Goal: Task Accomplishment & Management: Manage account settings

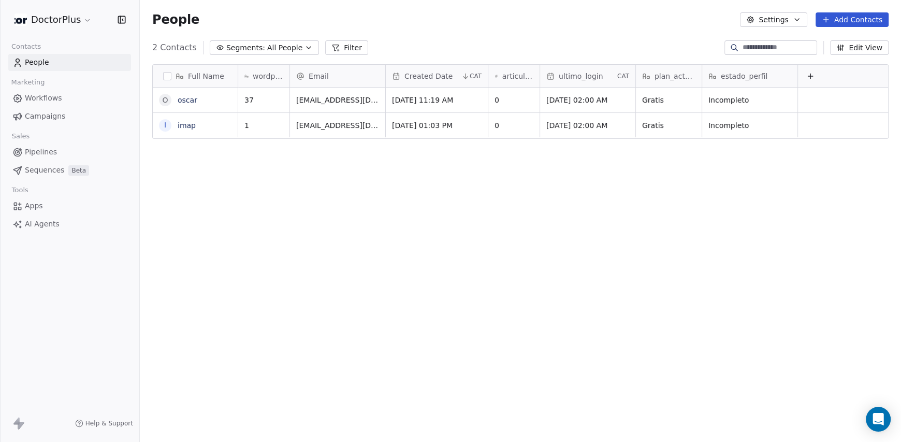
scroll to position [8, 8]
click at [161, 100] on button "grid" at bounding box center [165, 100] width 8 height 8
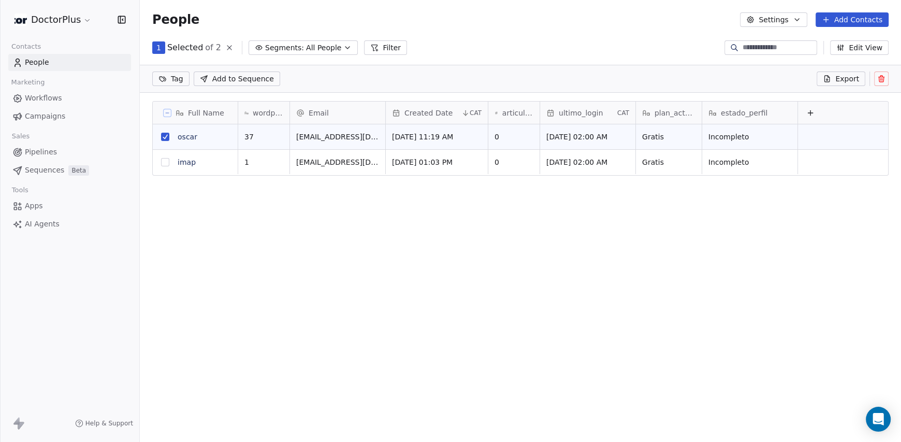
scroll to position [344, 753]
click at [885, 79] on button at bounding box center [881, 78] width 14 height 14
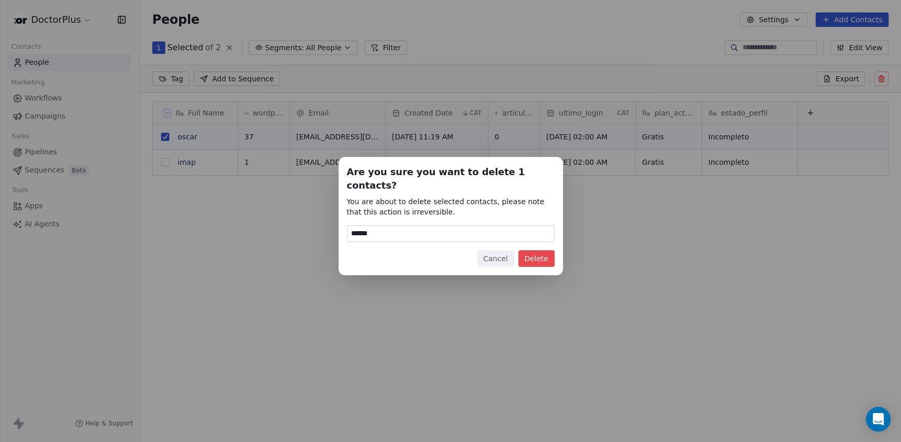
type input "******"
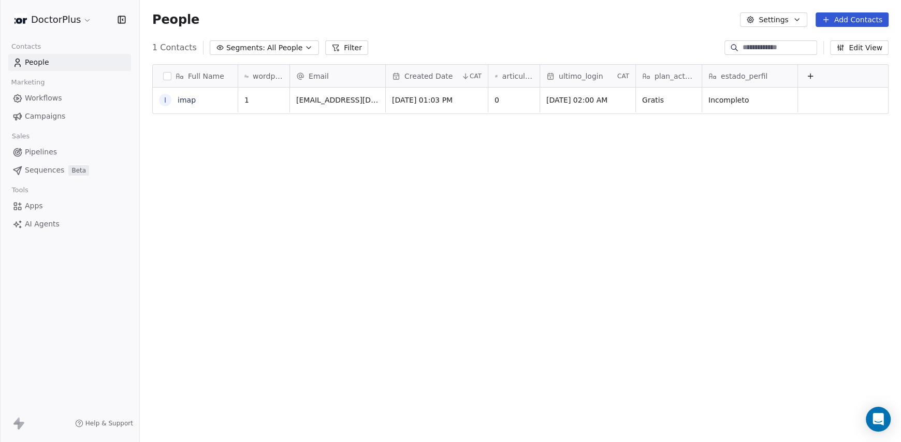
click at [56, 59] on link "People" at bounding box center [69, 62] width 123 height 17
click at [722, 256] on div "Full Name O Oscar i imap wordpressUserId Email Created Date CAT articulos_publi…" at bounding box center [520, 250] width 761 height 389
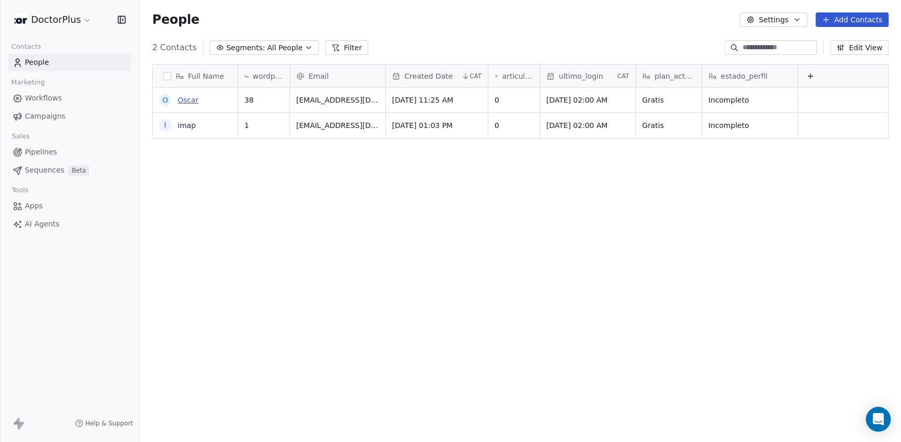
click at [187, 97] on link "Oscar" at bounding box center [188, 100] width 21 height 8
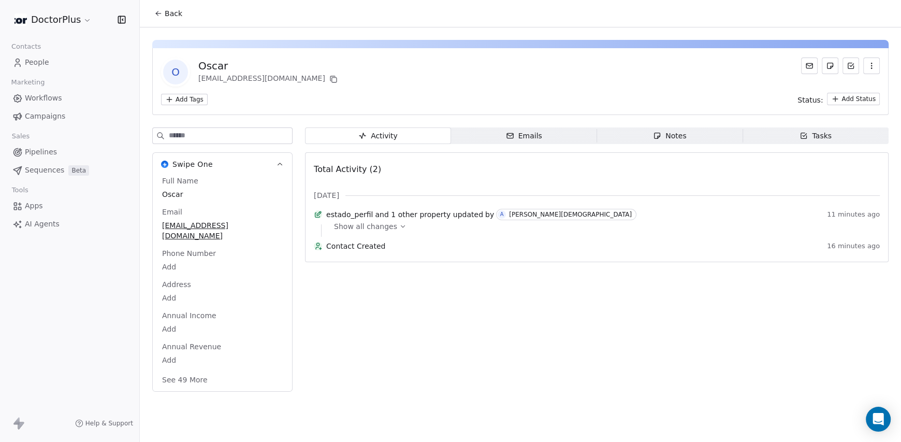
click at [152, 15] on button "Back" at bounding box center [168, 13] width 40 height 19
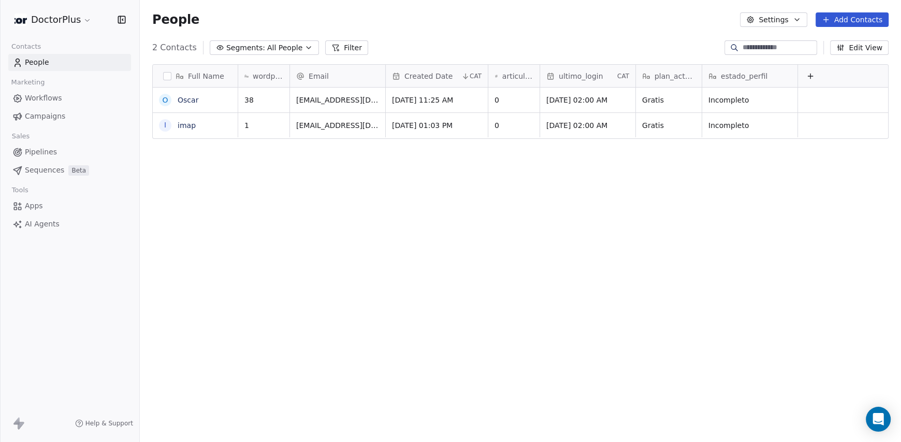
scroll to position [380, 753]
click at [163, 101] on button "grid" at bounding box center [165, 100] width 8 height 8
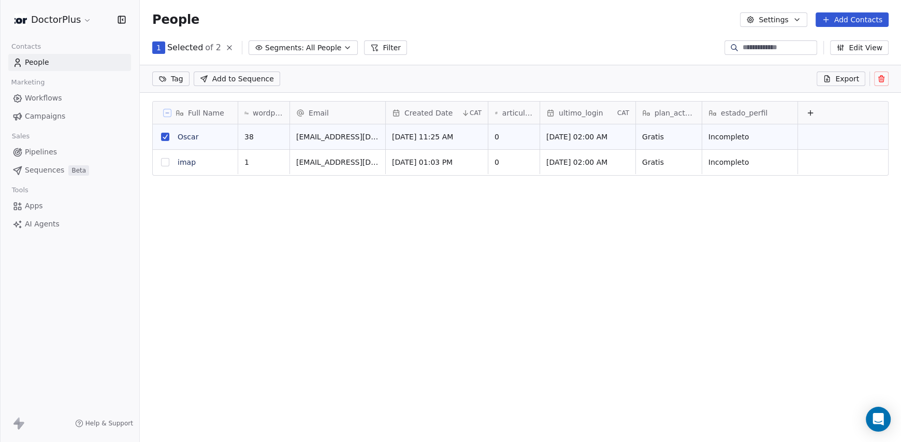
click at [877, 81] on icon at bounding box center [881, 79] width 8 height 8
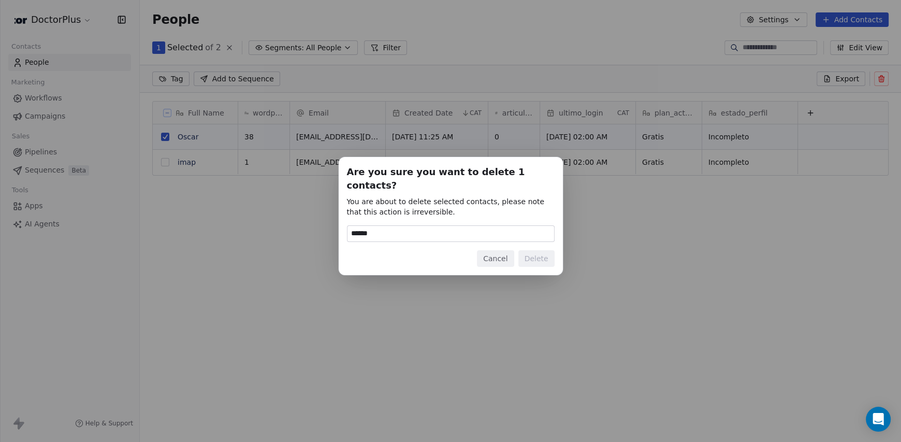
type input "******"
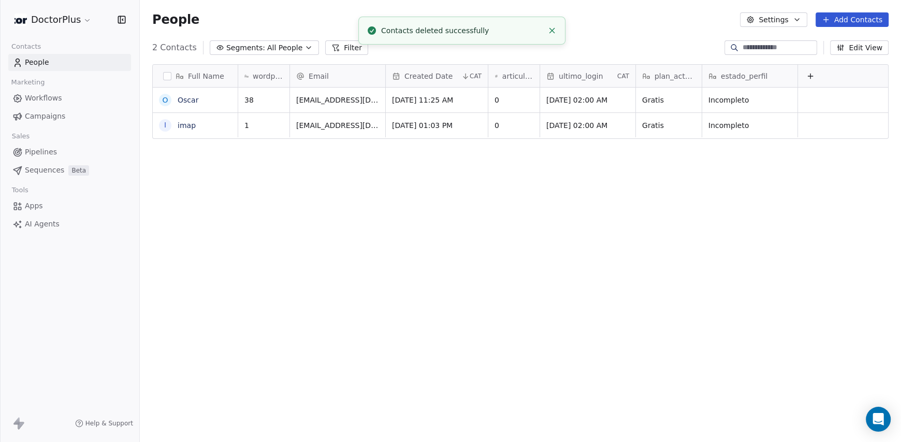
scroll to position [380, 753]
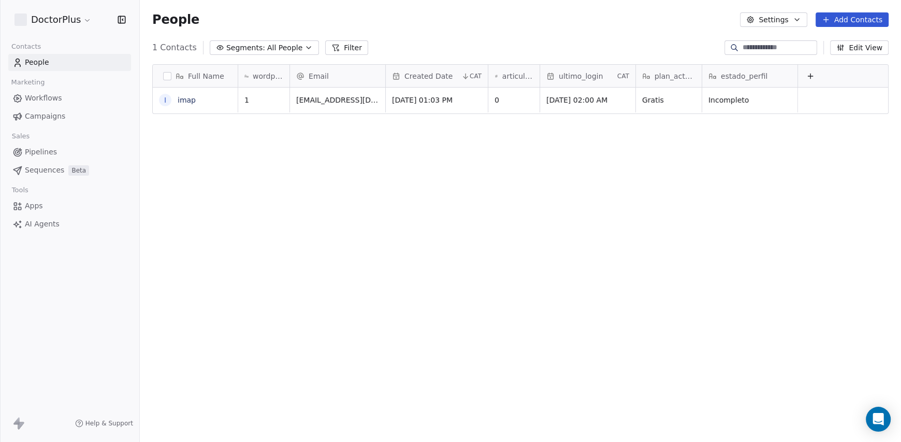
scroll to position [380, 753]
click at [798, 192] on div "Full Name i imap wordpressUserId Email Created Date CAT articulos_publicados ul…" at bounding box center [520, 250] width 761 height 389
drag, startPoint x: 700, startPoint y: 82, endPoint x: 717, endPoint y: 81, distance: 17.1
click at [714, 81] on div at bounding box center [712, 76] width 3 height 22
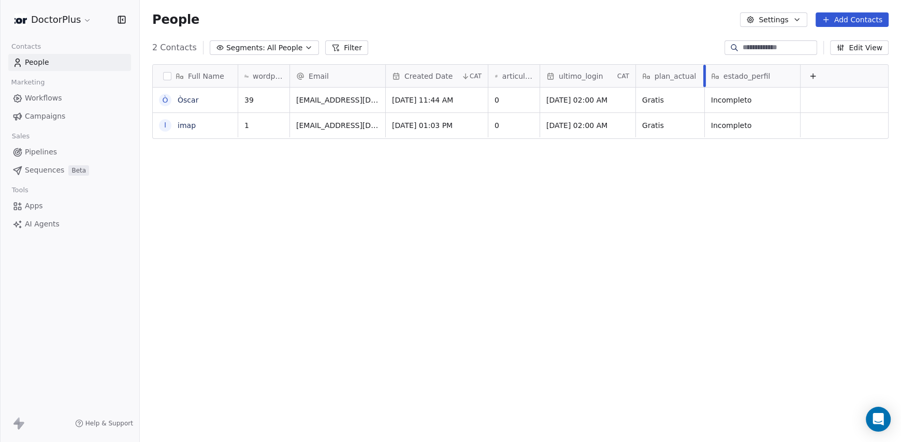
drag, startPoint x: 717, startPoint y: 81, endPoint x: 703, endPoint y: 83, distance: 14.6
click at [703, 83] on div at bounding box center [704, 76] width 3 height 22
click at [62, 22] on html "DoctorPlus Contacts People Marketing Workflows Campaigns Sales Pipelines Sequen…" at bounding box center [450, 221] width 901 height 442
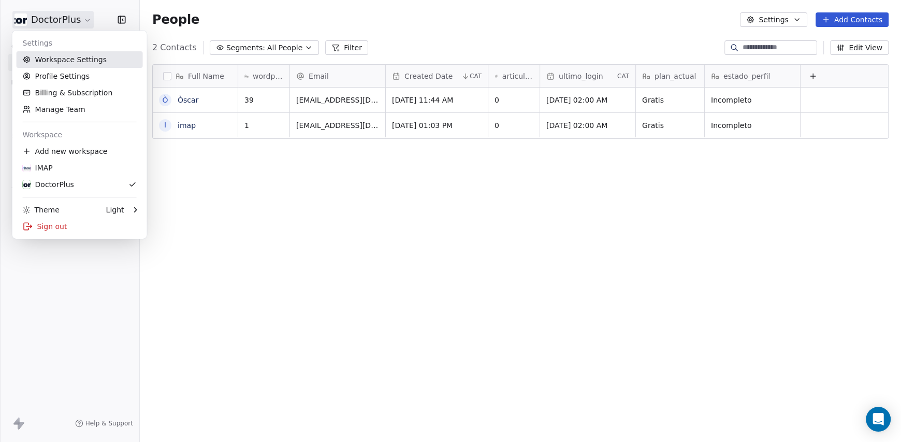
click at [68, 64] on link "Workspace Settings" at bounding box center [80, 59] width 126 height 17
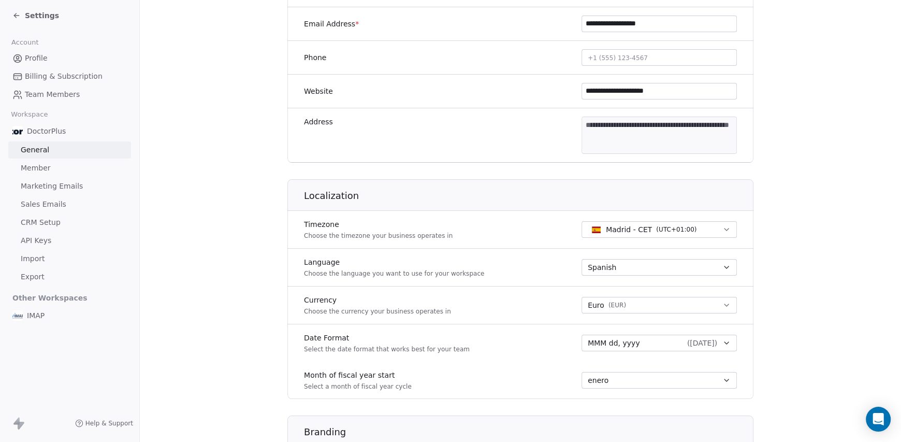
scroll to position [51, 0]
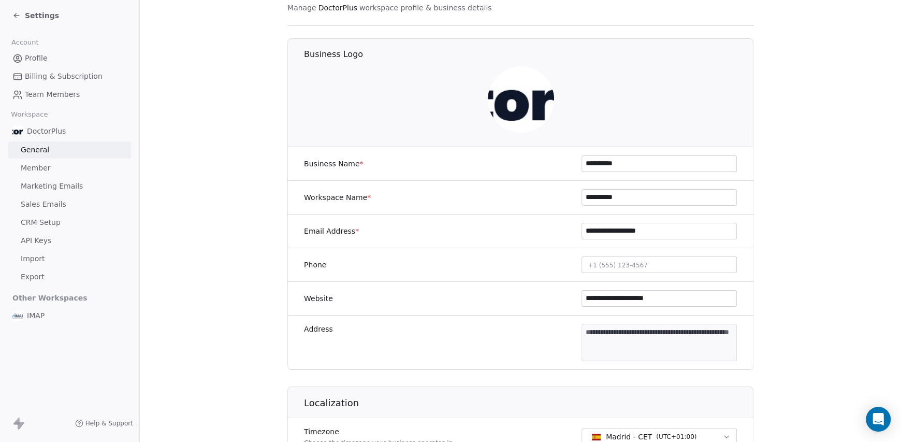
click at [64, 220] on link "CRM Setup" at bounding box center [69, 222] width 123 height 17
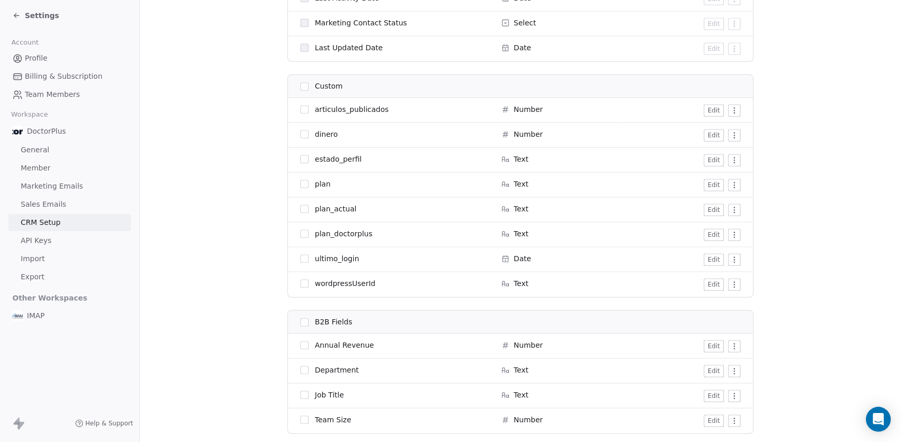
scroll to position [932, 0]
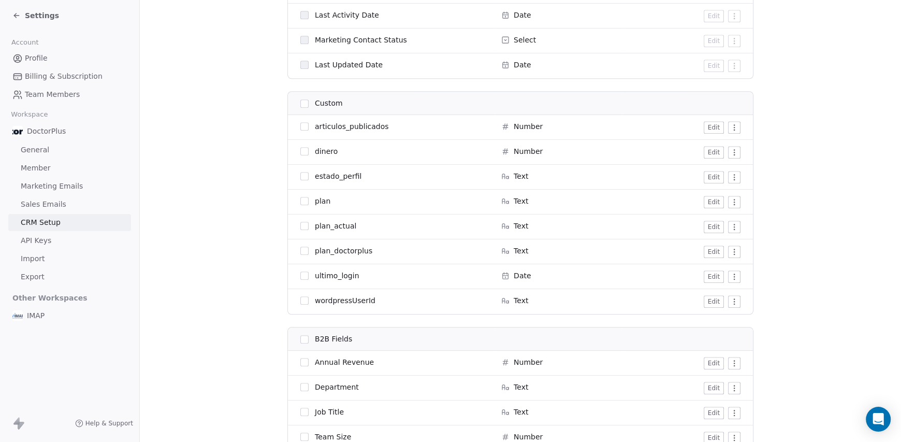
click at [300, 198] on button "button" at bounding box center [304, 201] width 8 height 8
click at [303, 248] on button "button" at bounding box center [304, 250] width 8 height 8
click at [706, 24] on button "Archive" at bounding box center [712, 19] width 52 height 14
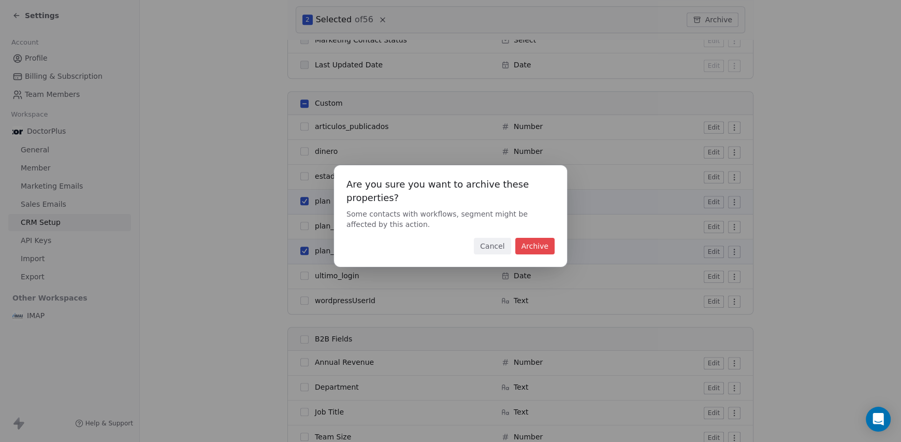
click at [533, 246] on button "Archive" at bounding box center [534, 246] width 39 height 17
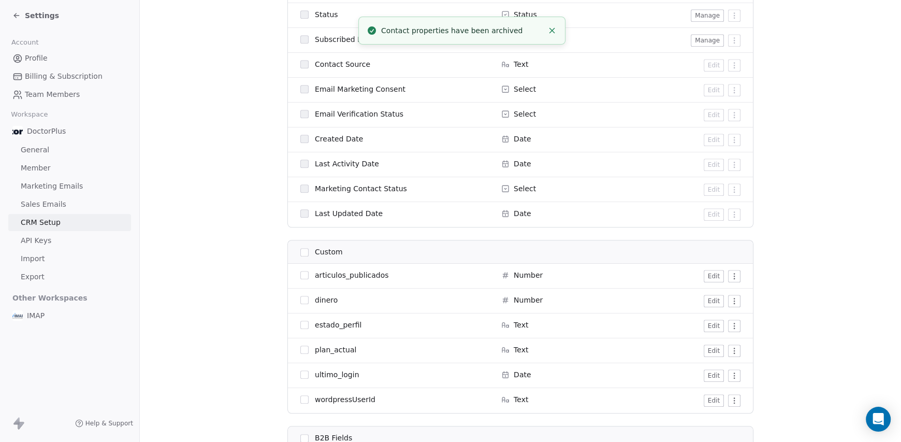
scroll to position [776, 0]
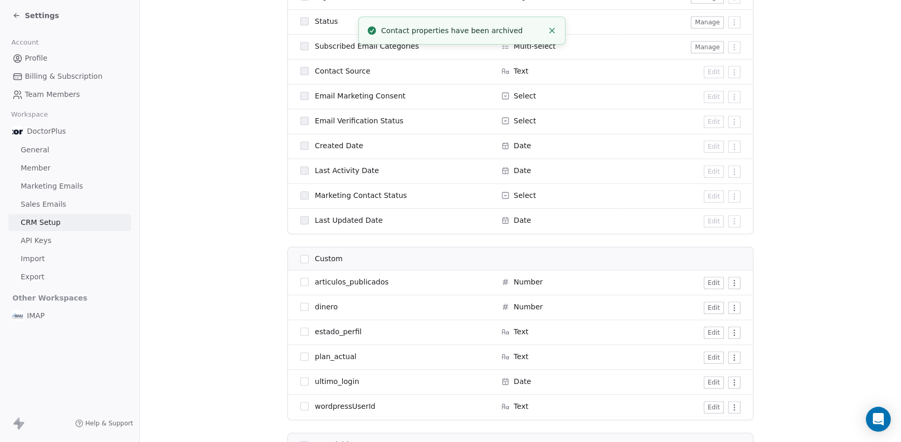
click at [11, 16] on div "Settings" at bounding box center [69, 15] width 139 height 31
click at [15, 16] on icon at bounding box center [16, 15] width 8 height 8
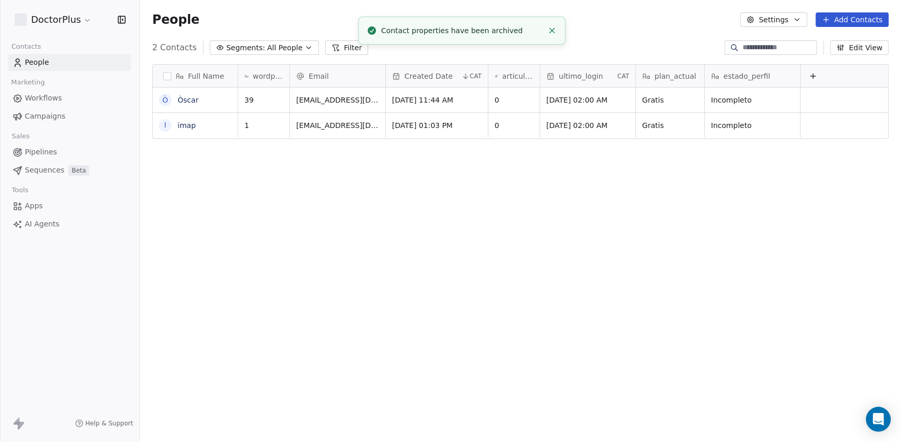
scroll to position [380, 753]
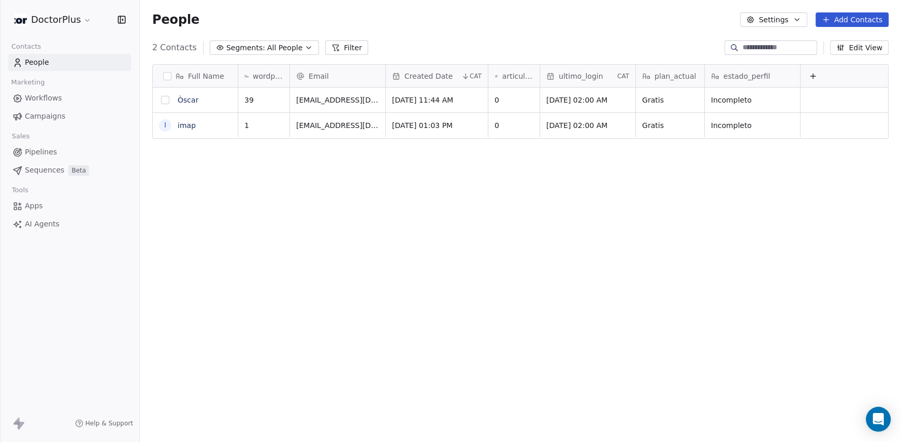
click at [166, 101] on button "grid" at bounding box center [165, 100] width 8 height 8
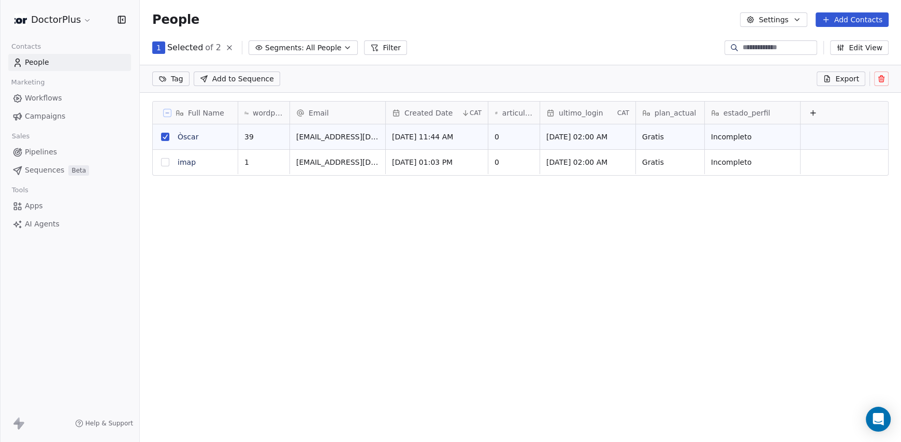
scroll to position [344, 753]
click at [879, 80] on icon at bounding box center [880, 79] width 5 height 5
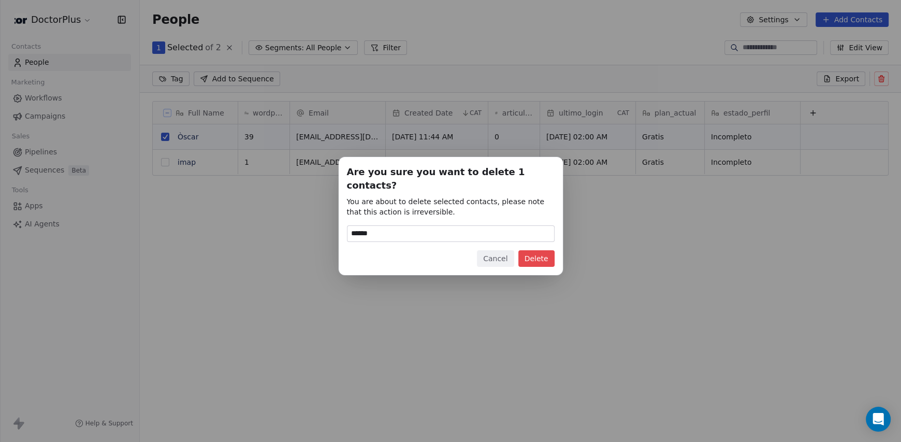
type input "******"
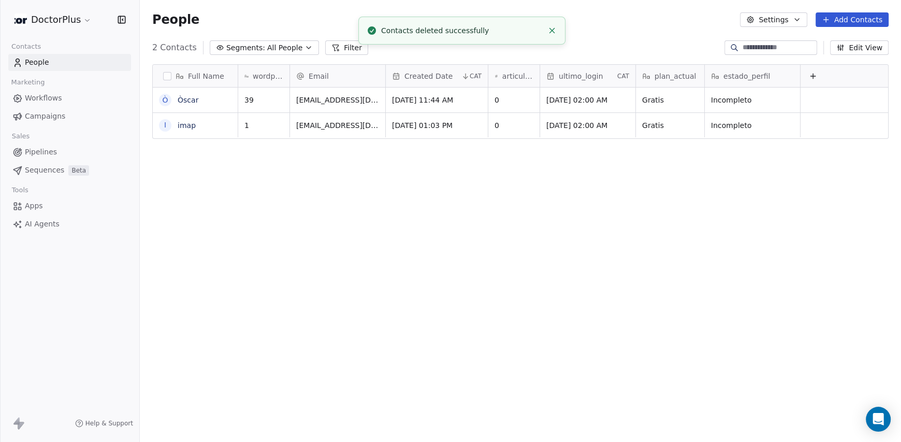
scroll to position [380, 753]
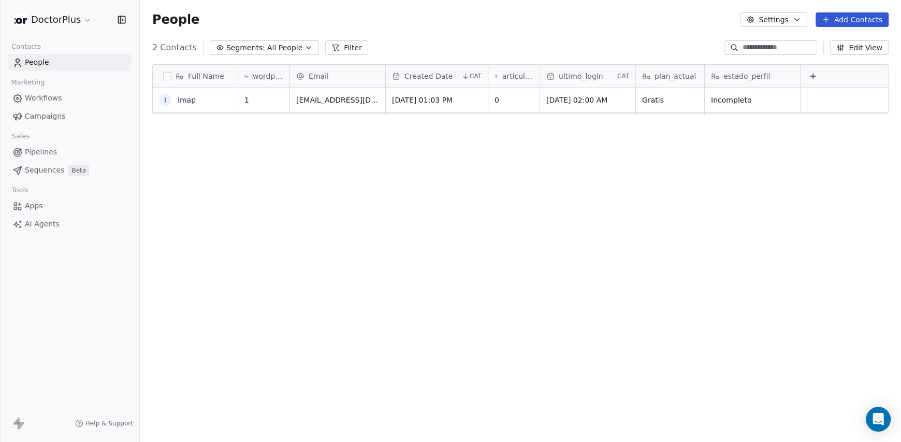
click at [209, 170] on div "Full Name i imap wordpressUserId Email Created Date CAT articulos_publicados ul…" at bounding box center [520, 250] width 761 height 389
click at [165, 98] on button "grid" at bounding box center [165, 100] width 8 height 8
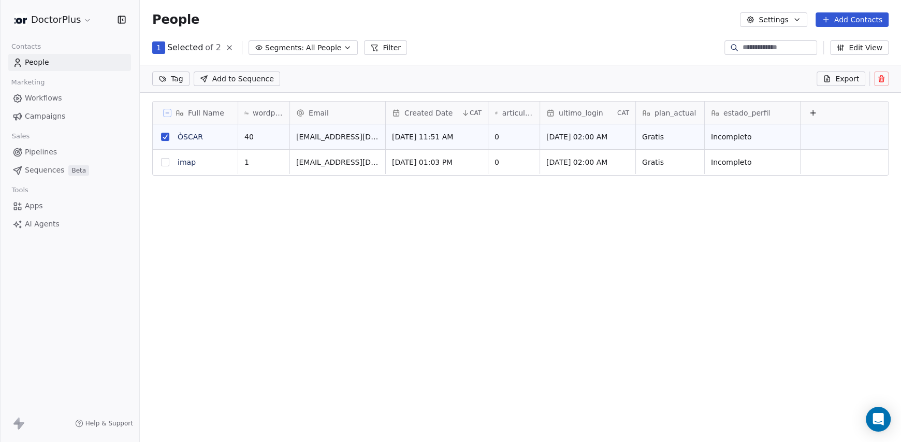
scroll to position [344, 753]
click at [880, 80] on icon at bounding box center [880, 79] width 0 height 2
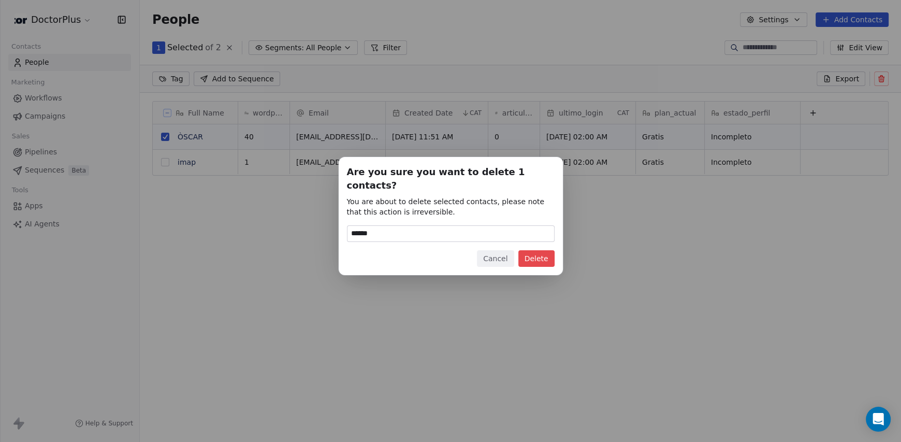
type input "******"
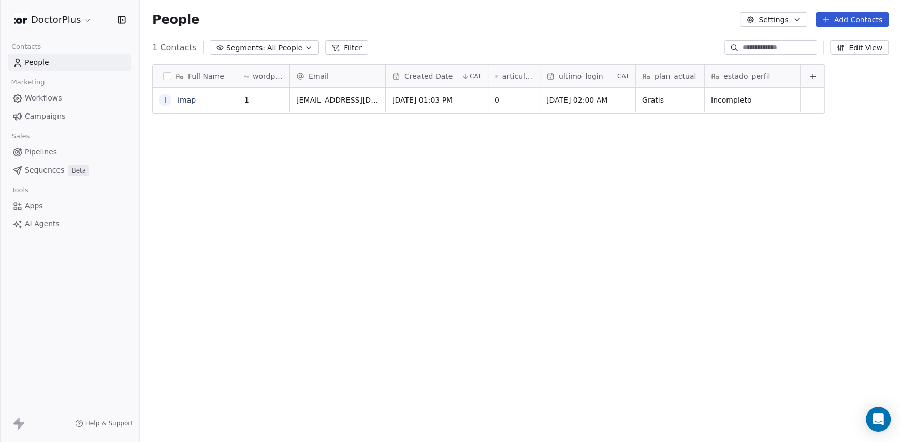
scroll to position [380, 753]
click at [759, 249] on div "Full Name i imap wordpressUserId Email Created Date CAT articulos_publicados ul…" at bounding box center [520, 250] width 761 height 389
click at [164, 102] on button "grid" at bounding box center [164, 100] width 8 height 8
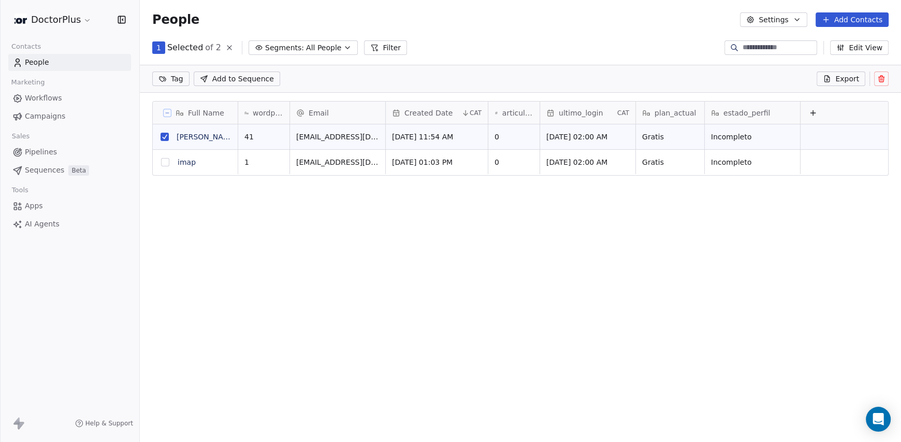
click at [879, 77] on icon at bounding box center [881, 79] width 8 height 8
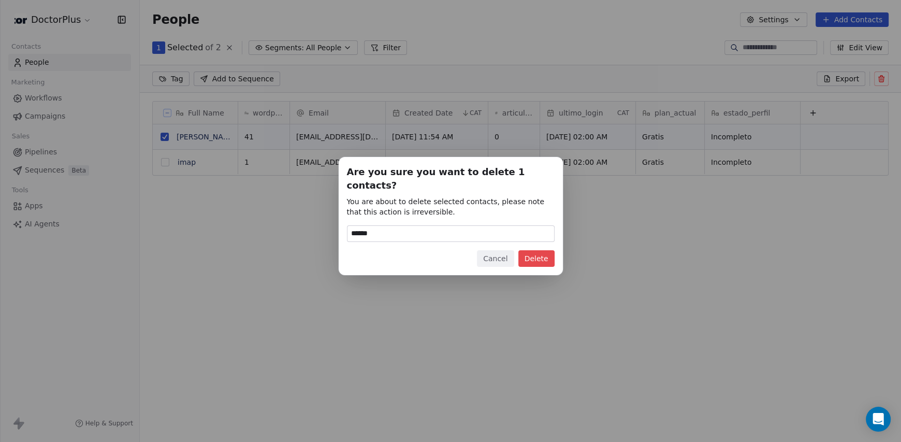
type input "******"
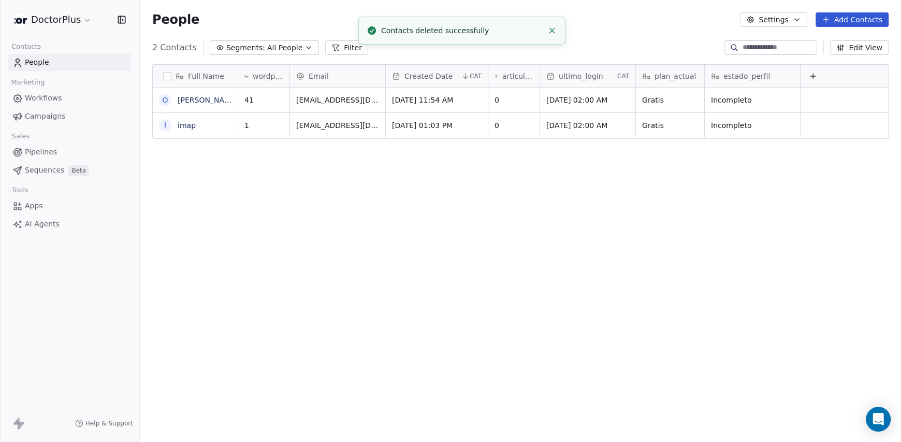
scroll to position [380, 753]
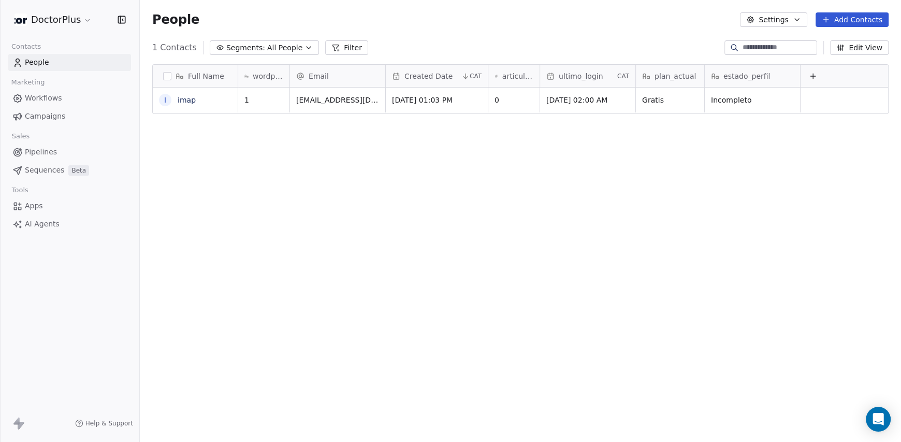
click at [238, 224] on div "Full Name i imap wordpressUserId Email Created Date CAT articulos_publicados ul…" at bounding box center [520, 250] width 761 height 389
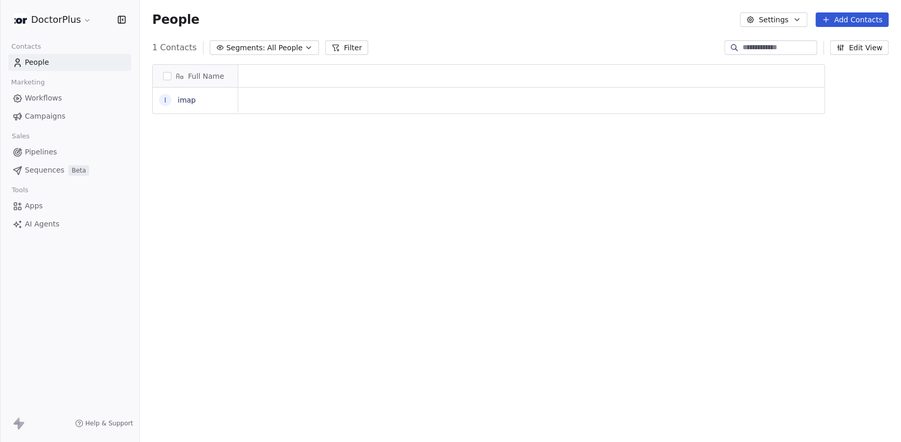
scroll to position [380, 753]
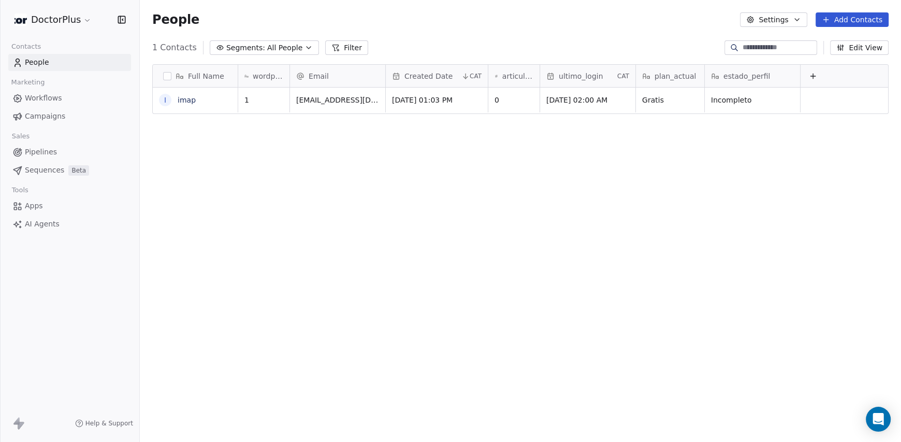
scroll to position [380, 753]
click at [754, 213] on div "Full Name i imap wordpressUserId Email Created Date CAT articulos_publicados ul…" at bounding box center [520, 250] width 761 height 389
click at [162, 99] on button "grid" at bounding box center [165, 100] width 8 height 8
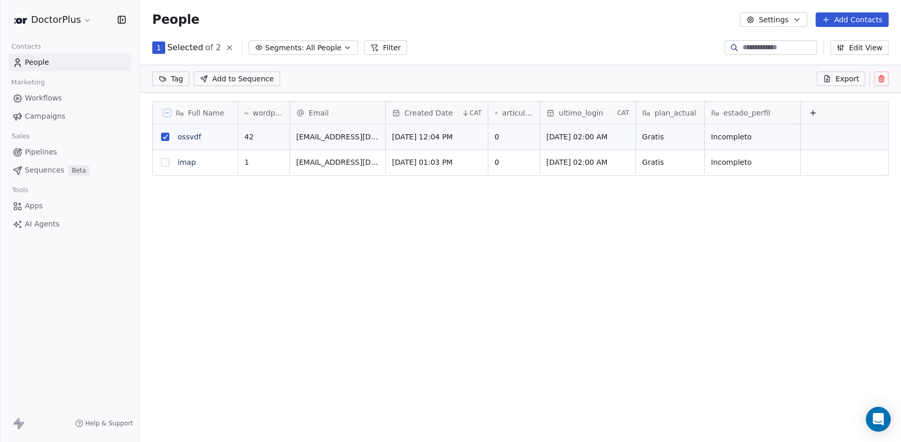
click at [875, 77] on button at bounding box center [881, 78] width 14 height 14
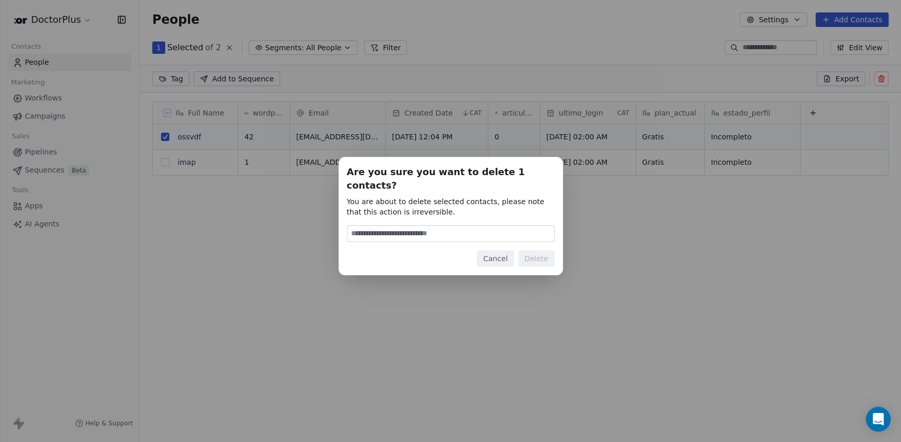
click at [425, 228] on input at bounding box center [450, 234] width 207 height 16
type input "******"
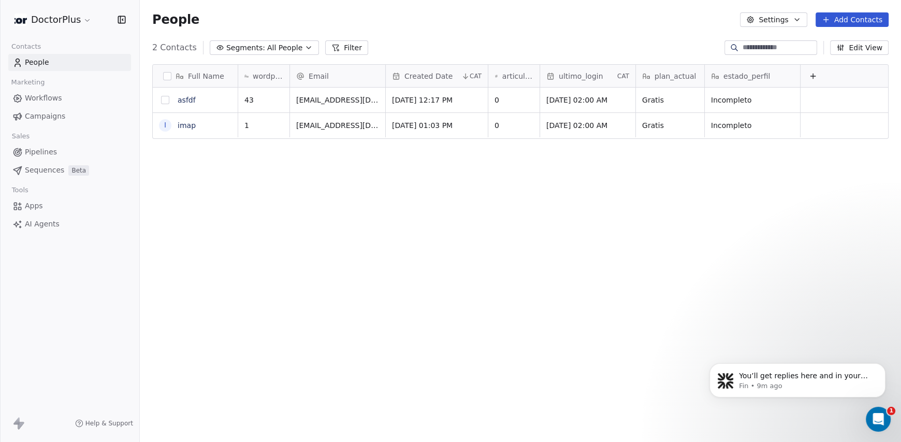
click at [166, 99] on button "grid" at bounding box center [165, 100] width 8 height 8
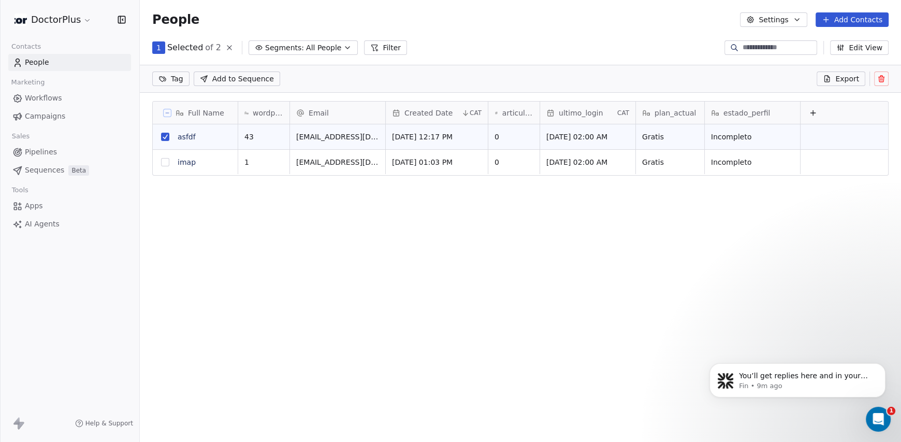
click at [877, 78] on icon at bounding box center [881, 79] width 8 height 8
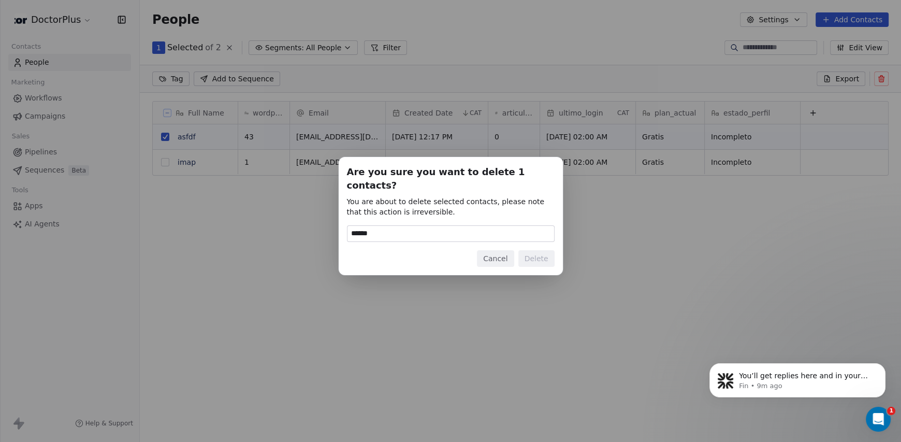
type input "******"
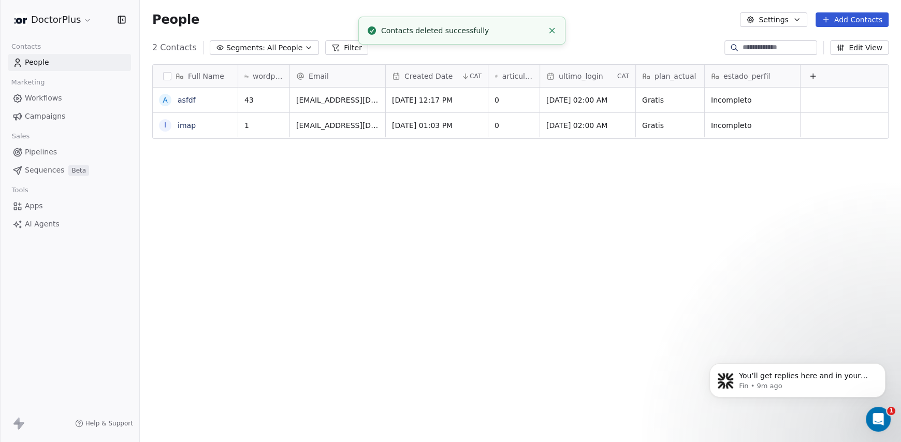
scroll to position [380, 753]
click at [552, 26] on icon "Close toast" at bounding box center [551, 30] width 9 height 9
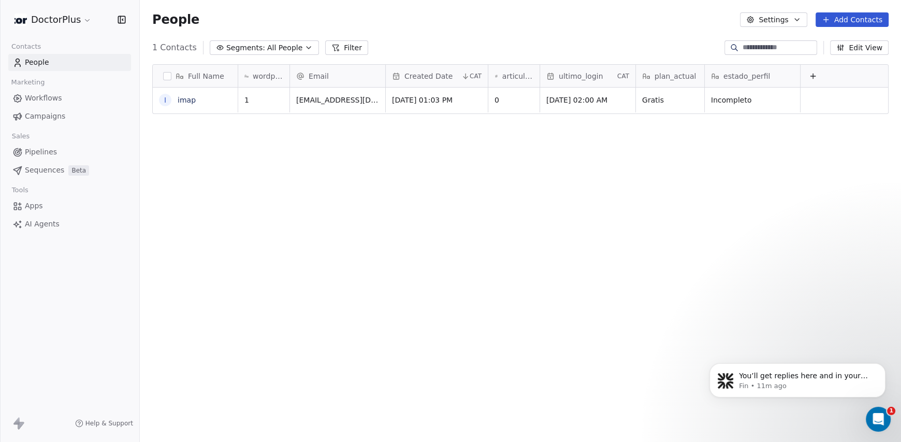
click at [296, 160] on div "Full Name i imap wordpressUserId Email Created Date CAT articulos_publicados ul…" at bounding box center [520, 250] width 761 height 389
click at [289, 167] on div "Full Name i imap wordpressUserId Email Created Date CAT articulos_publicados ul…" at bounding box center [520, 250] width 761 height 389
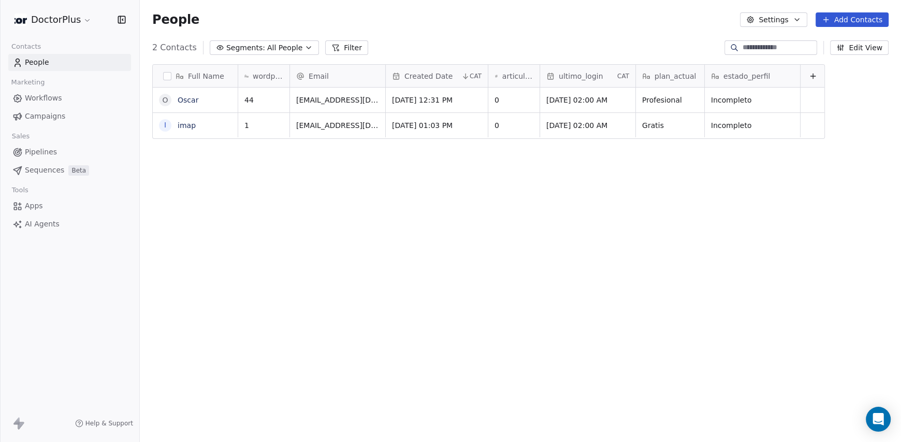
scroll to position [380, 753]
click at [164, 100] on button "grid" at bounding box center [165, 100] width 8 height 8
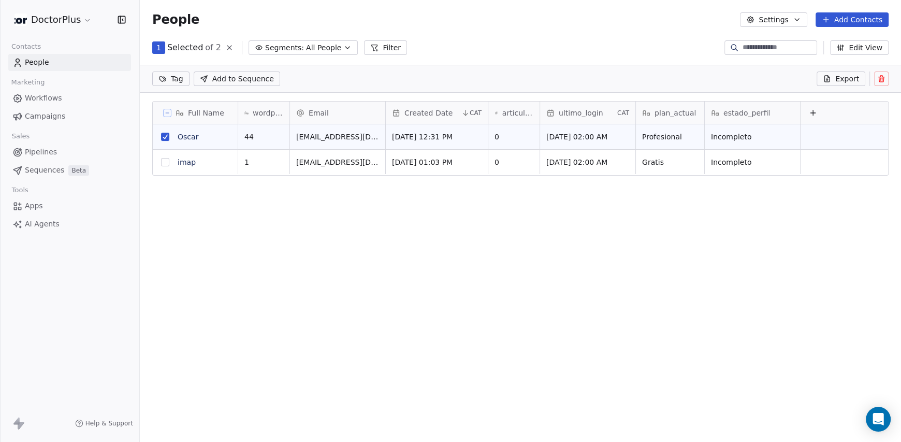
scroll to position [344, 753]
click at [876, 78] on button at bounding box center [881, 78] width 14 height 14
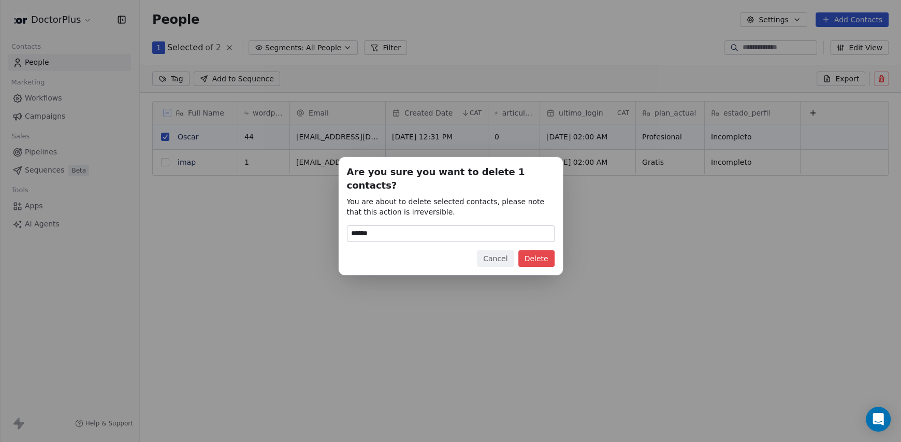
type input "******"
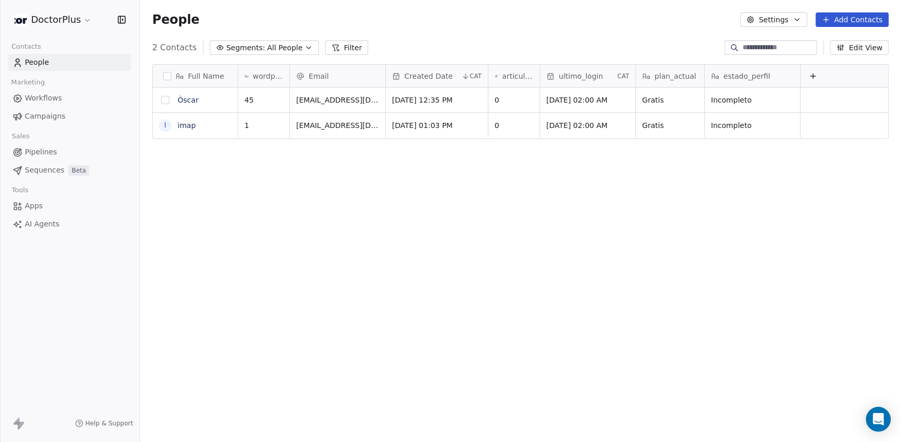
click at [165, 98] on button "grid" at bounding box center [165, 100] width 8 height 8
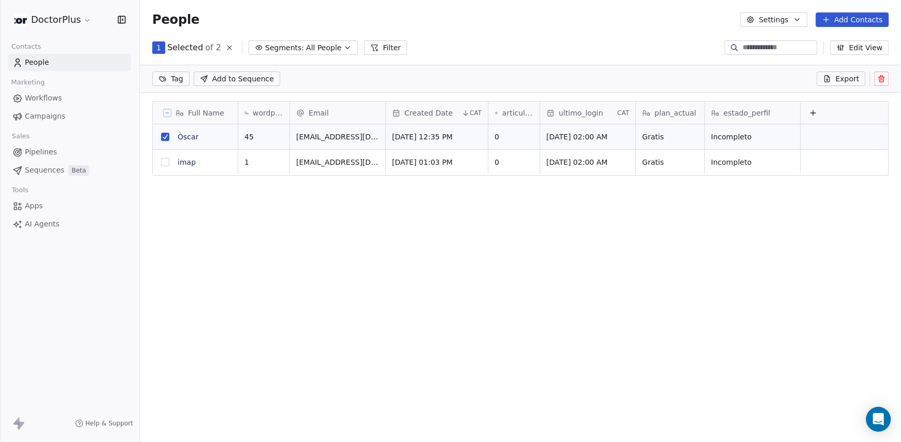
scroll to position [344, 753]
click at [877, 79] on icon at bounding box center [881, 79] width 8 height 8
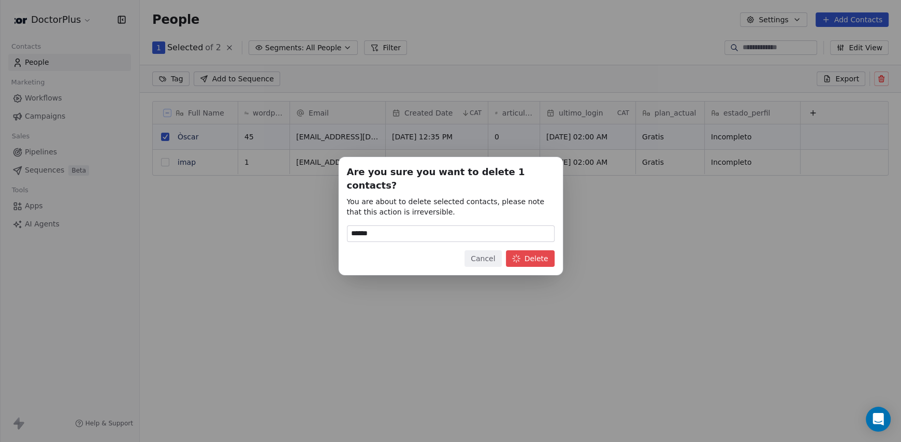
scroll to position [380, 753]
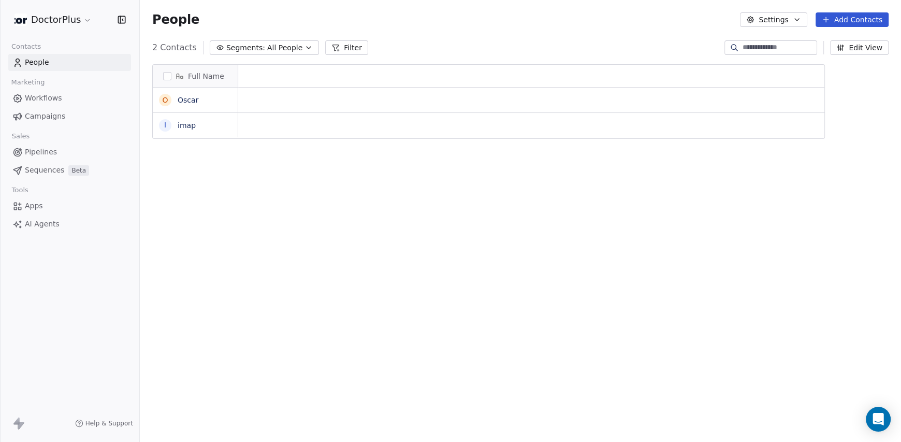
scroll to position [380, 753]
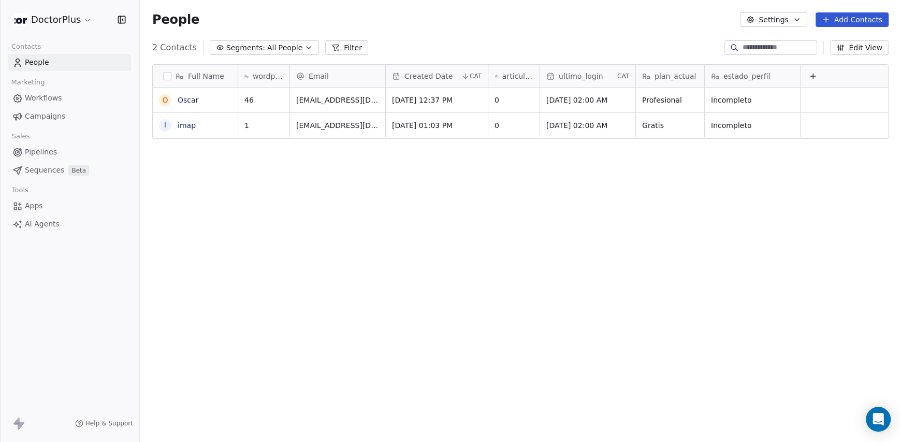
click at [267, 153] on div "Full Name O [PERSON_NAME] i imap wordpressUserId Email Created Date CAT articul…" at bounding box center [520, 250] width 761 height 389
click at [62, 100] on link "Workflows" at bounding box center [69, 98] width 123 height 17
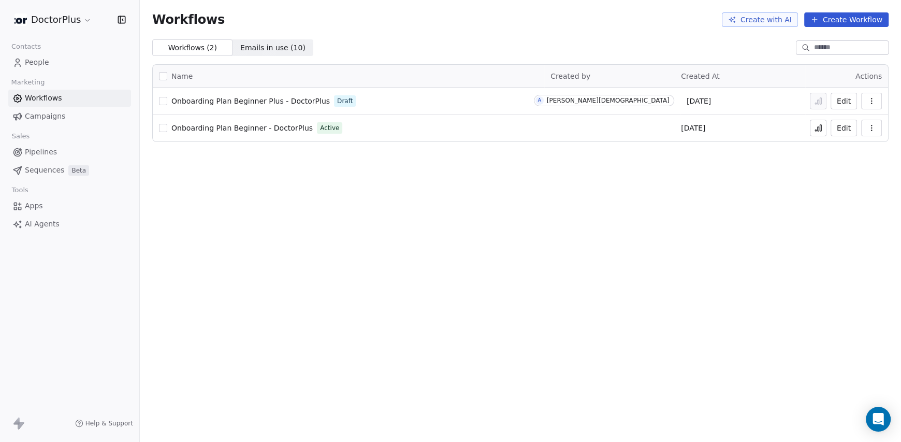
click at [255, 129] on span "Onboarding Plan Beginner - DoctorPlus" at bounding box center [241, 128] width 141 height 8
click at [68, 18] on html "DoctorPlus Contacts People Marketing Workflows Campaigns Sales Pipelines Sequen…" at bounding box center [450, 221] width 901 height 442
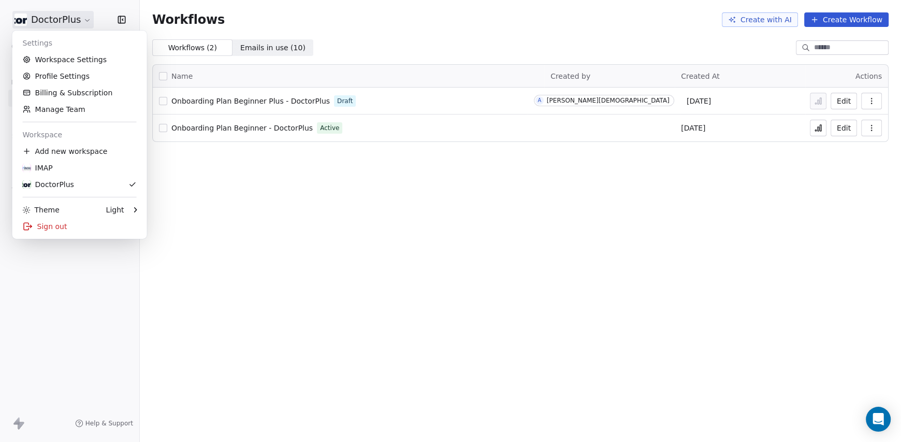
click at [68, 18] on html "DoctorPlus Contacts People Marketing Workflows Campaigns Sales Pipelines Sequen…" at bounding box center [450, 221] width 901 height 442
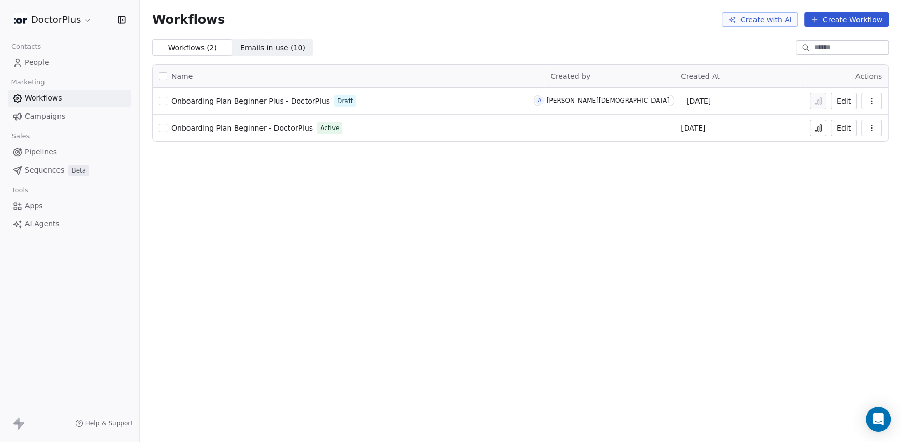
click at [55, 66] on link "People" at bounding box center [69, 62] width 123 height 17
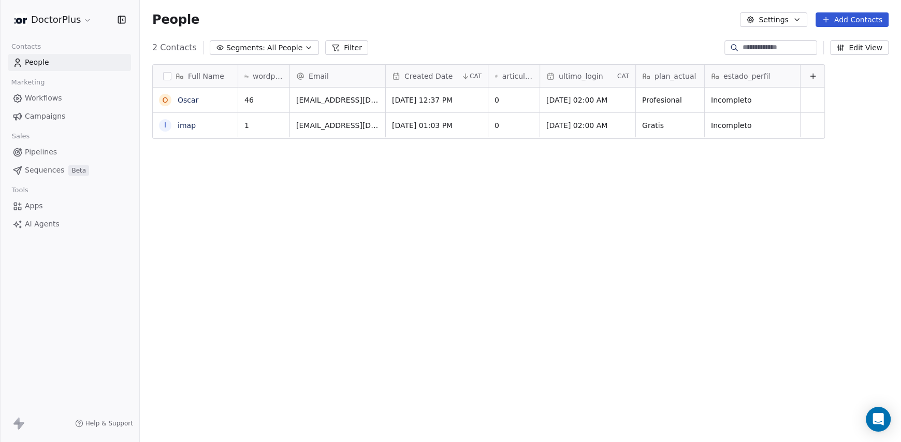
scroll to position [380, 753]
click at [50, 95] on span "Workflows" at bounding box center [43, 98] width 37 height 11
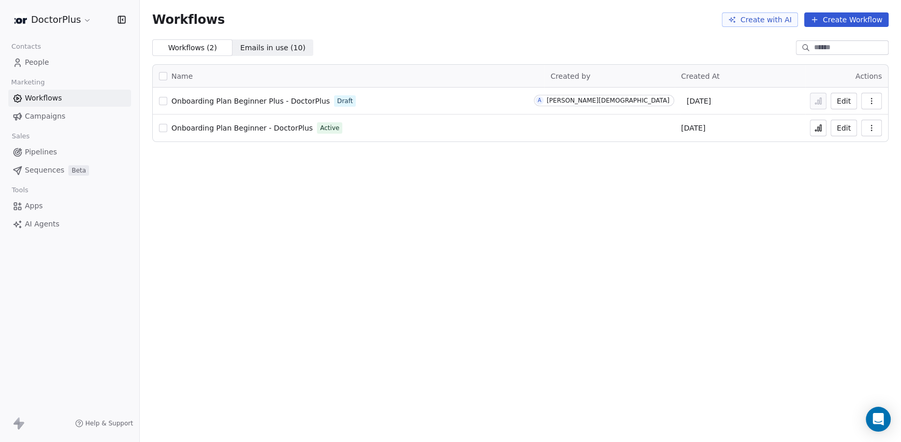
click at [246, 124] on span "Onboarding Plan Beginner - DoctorPlus" at bounding box center [241, 128] width 141 height 8
click at [60, 69] on link "People" at bounding box center [69, 62] width 123 height 17
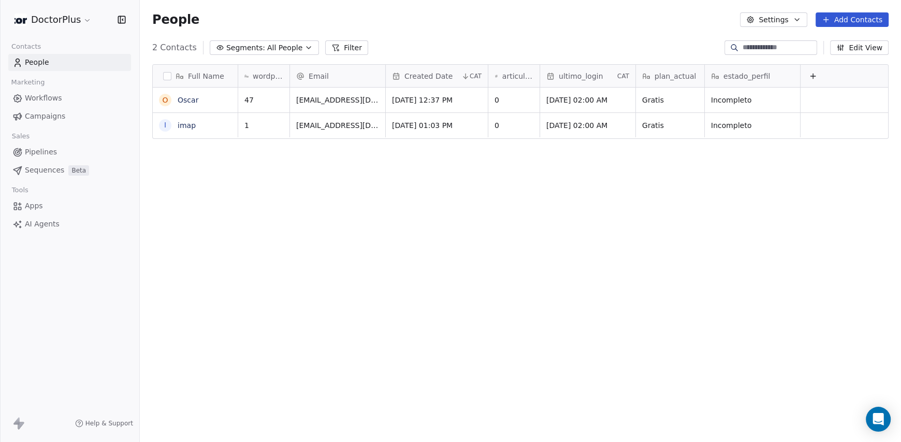
scroll to position [380, 753]
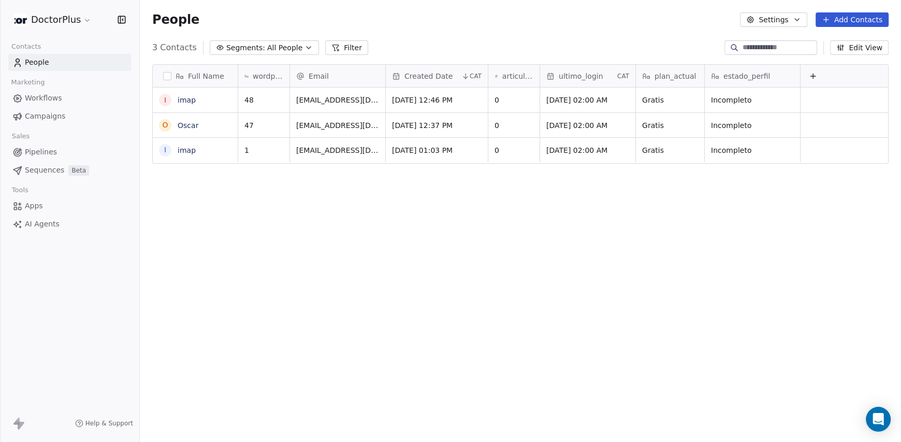
click at [52, 97] on span "Workflows" at bounding box center [43, 98] width 37 height 11
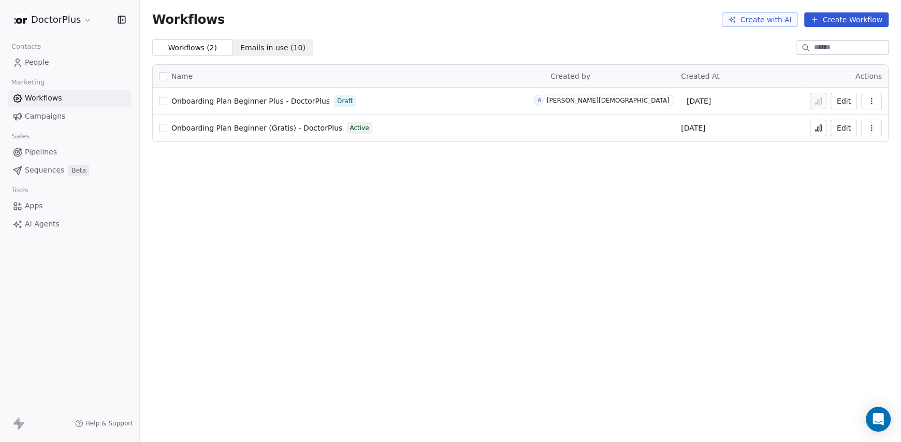
click at [290, 127] on span "Onboarding Plan Beginner (Gratis) - DoctorPlus" at bounding box center [256, 128] width 171 height 8
click at [56, 61] on link "People" at bounding box center [69, 62] width 123 height 17
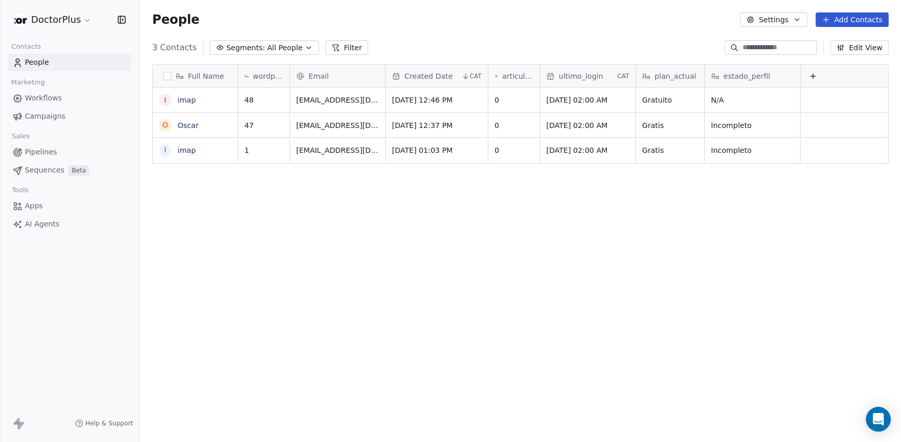
scroll to position [380, 753]
click at [355, 289] on div "Full Name e eqwew i imap O [PERSON_NAME] i imap wordpressUserId Email Created D…" at bounding box center [520, 250] width 761 height 389
